Goal: Navigation & Orientation: Find specific page/section

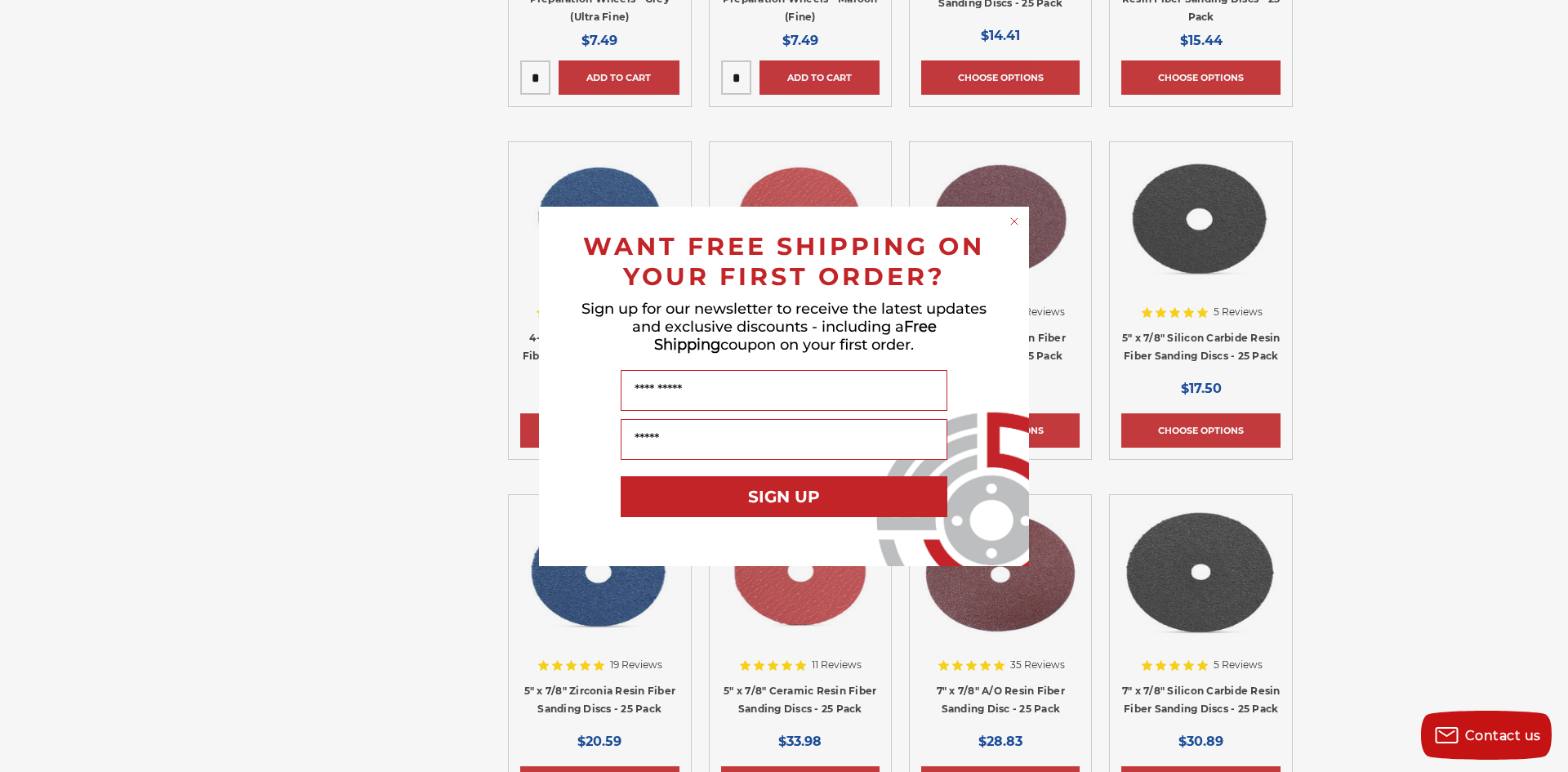
click at [1014, 222] on icon "Close dialog" at bounding box center [1014, 222] width 7 height 7
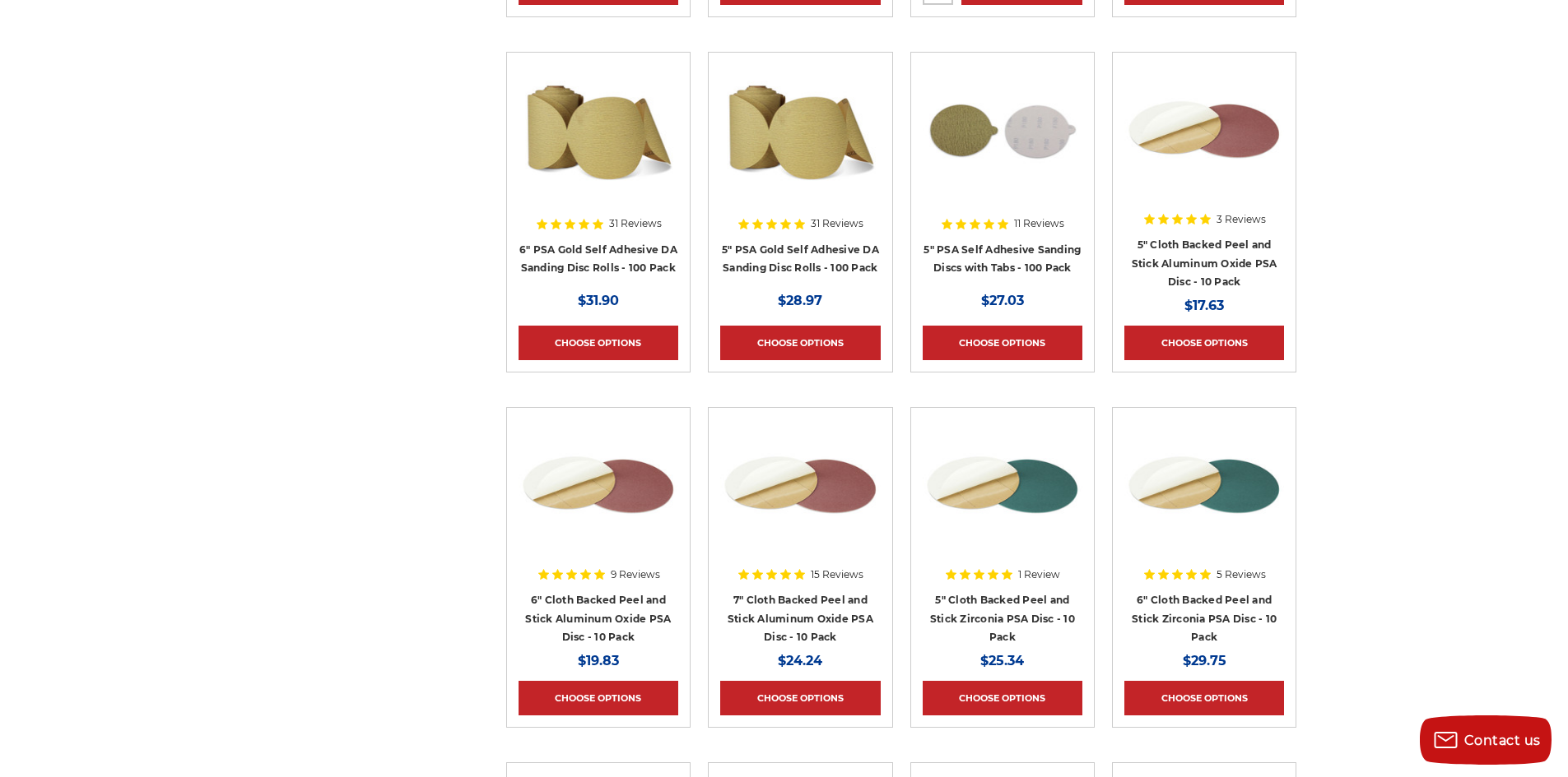
scroll to position [6759, 0]
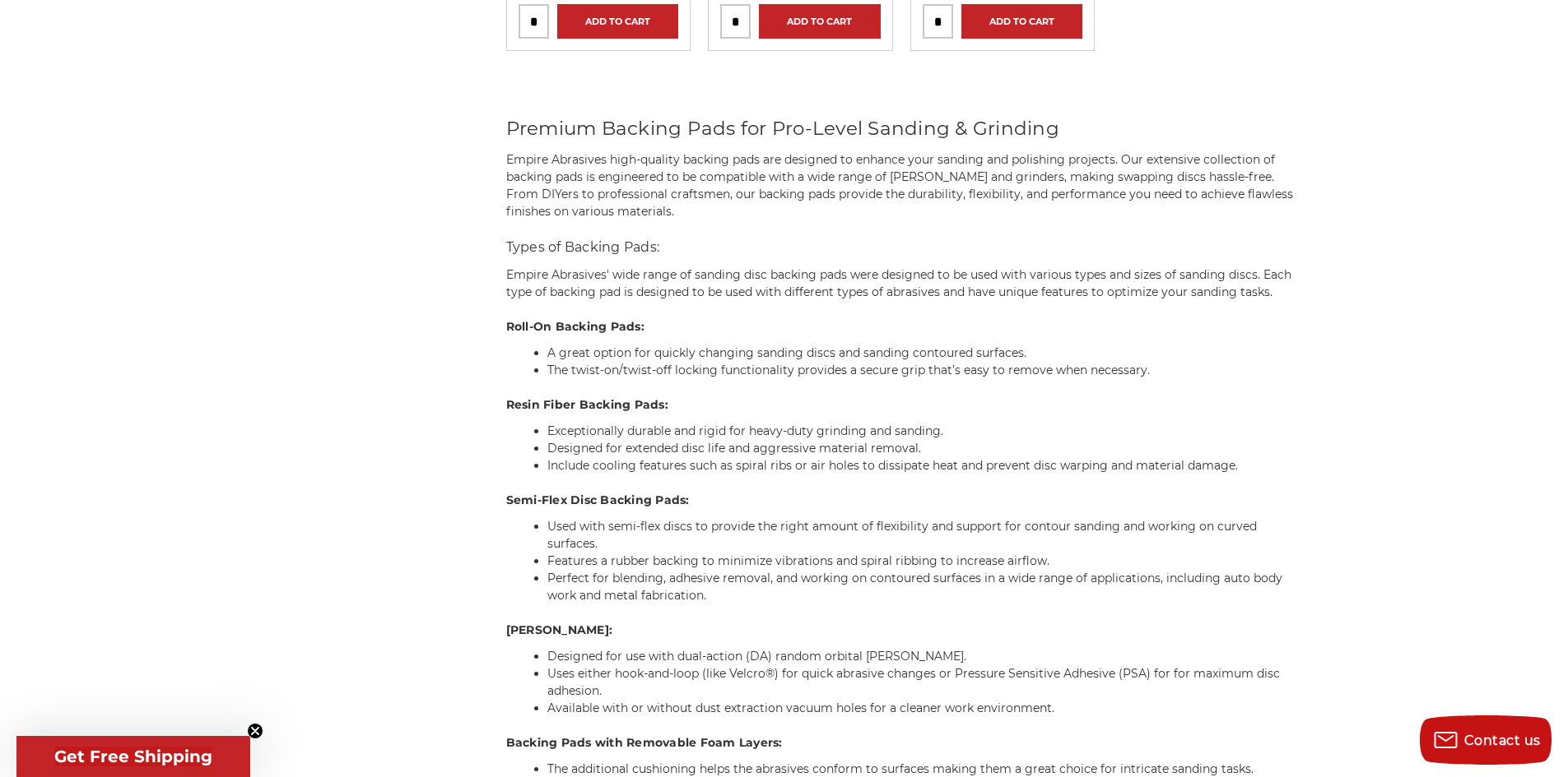
scroll to position [3126, 0]
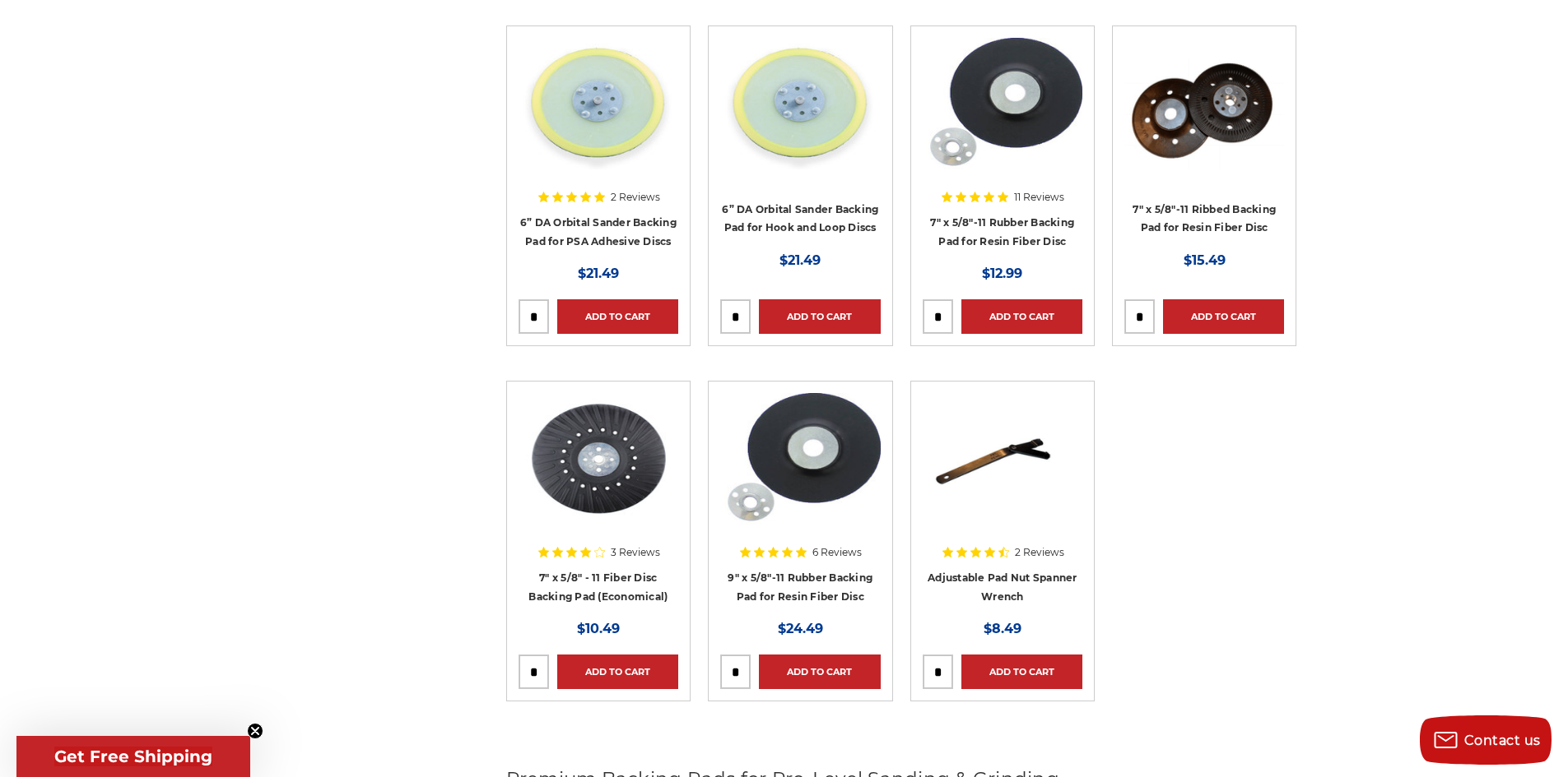
scroll to position [2386, 0]
